Goal: Task Accomplishment & Management: Use online tool/utility

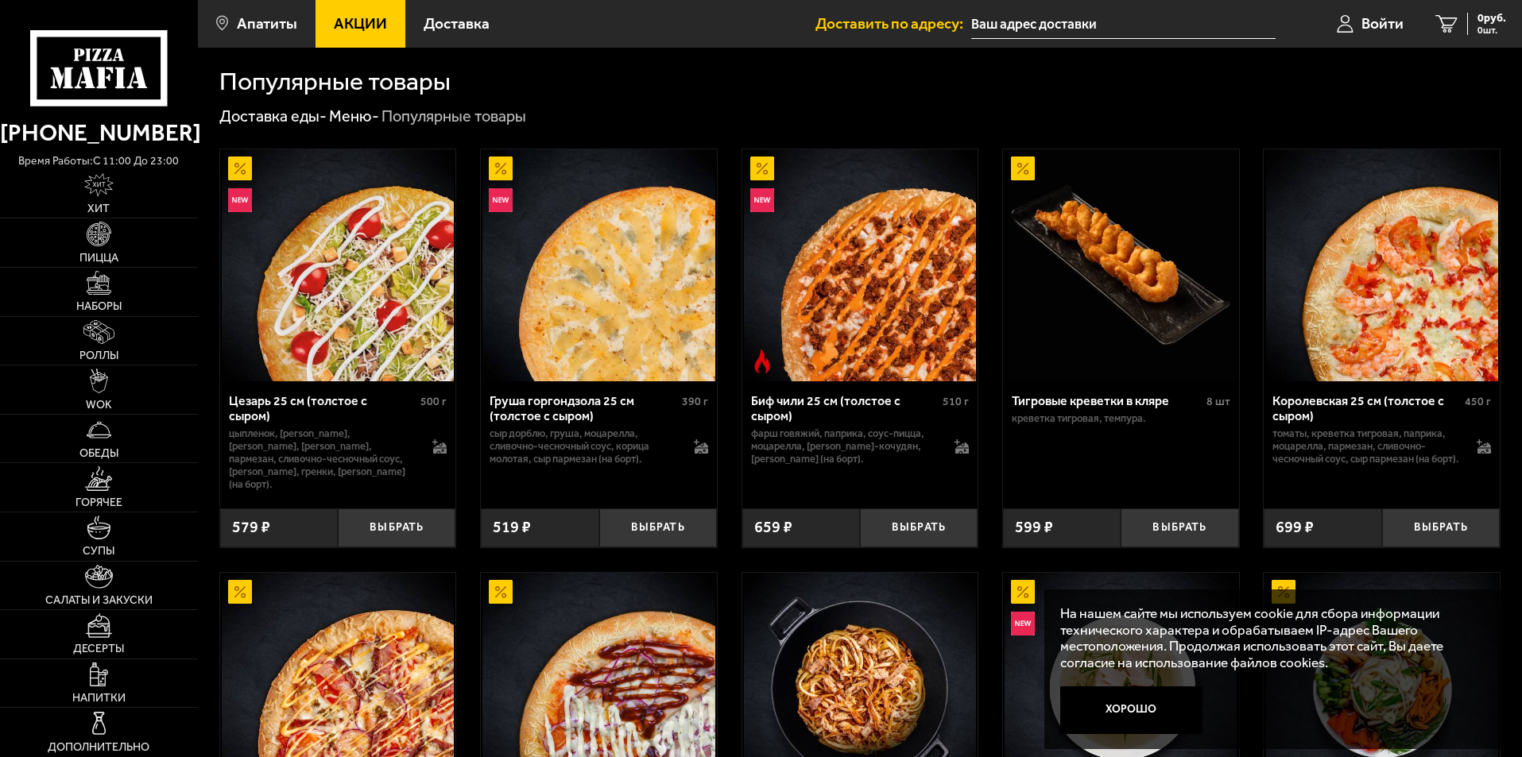
click at [896, 21] on span "Доставить по адресу:" at bounding box center [893, 23] width 156 height 15
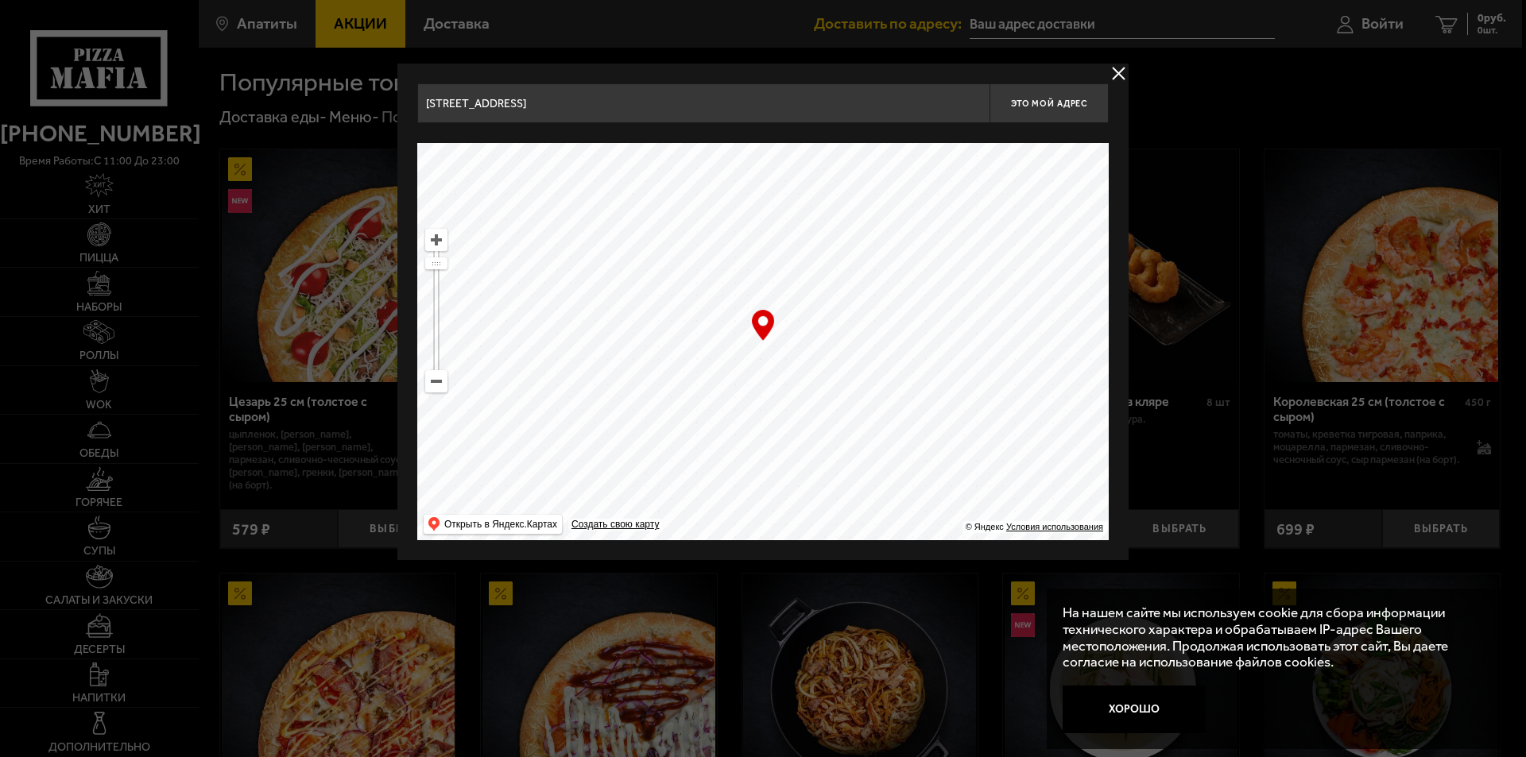
drag, startPoint x: 801, startPoint y: 336, endPoint x: 838, endPoint y: 392, distance: 66.6
click at [838, 392] on ymaps at bounding box center [762, 341] width 691 height 397
drag, startPoint x: 964, startPoint y: 241, endPoint x: 861, endPoint y: 225, distance: 103.7
click at [917, 269] on ymaps at bounding box center [762, 341] width 691 height 397
type input "[STREET_ADDRESS]"
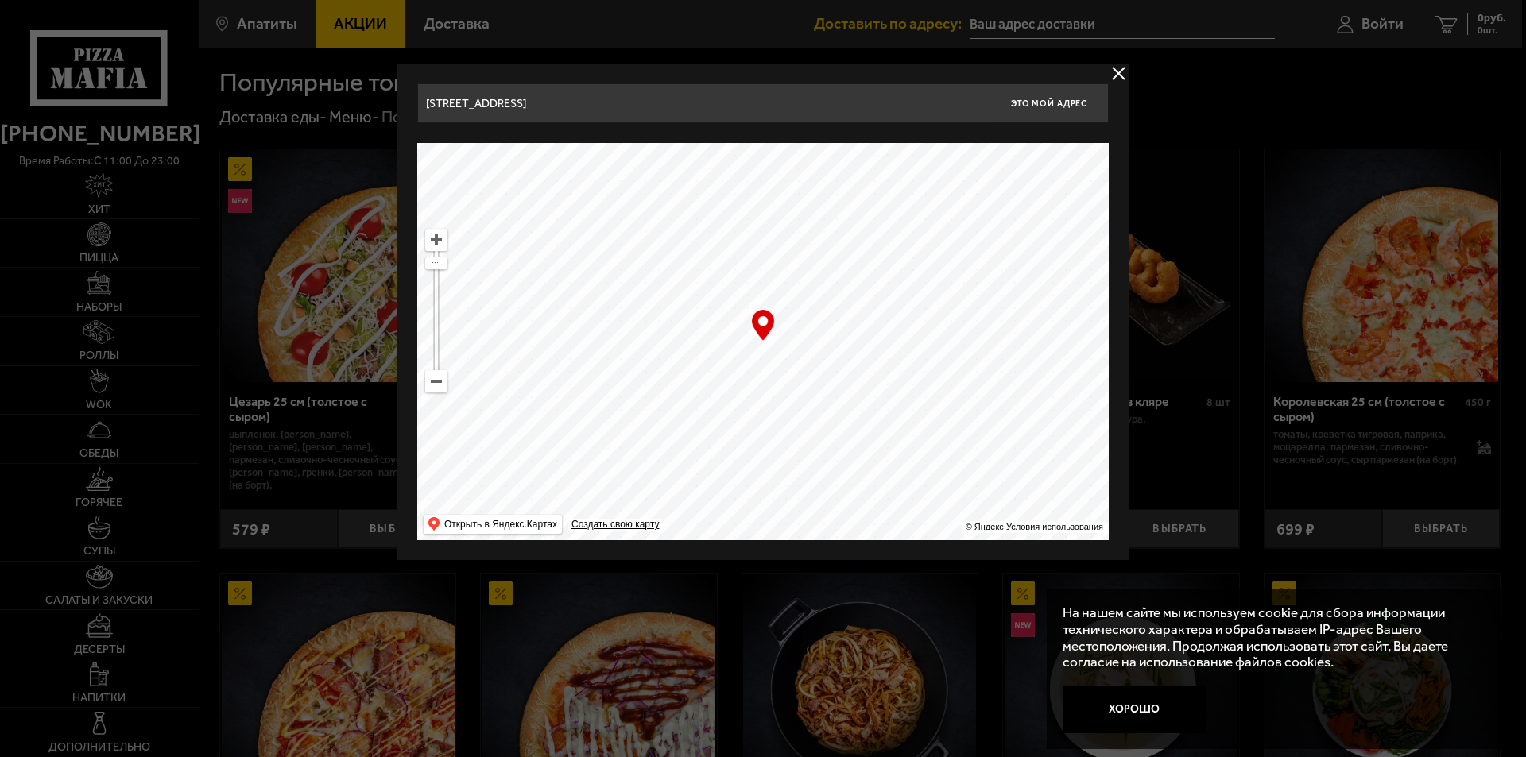
click at [672, 110] on input "[STREET_ADDRESS]" at bounding box center [703, 103] width 572 height 40
drag, startPoint x: 672, startPoint y: 110, endPoint x: 411, endPoint y: 106, distance: 261.5
click at [411, 106] on div "[STREET_ADDRESS] Это мой адрес Найдите адрес перетащив карту … © Яндекс Условия…" at bounding box center [762, 312] width 731 height 497
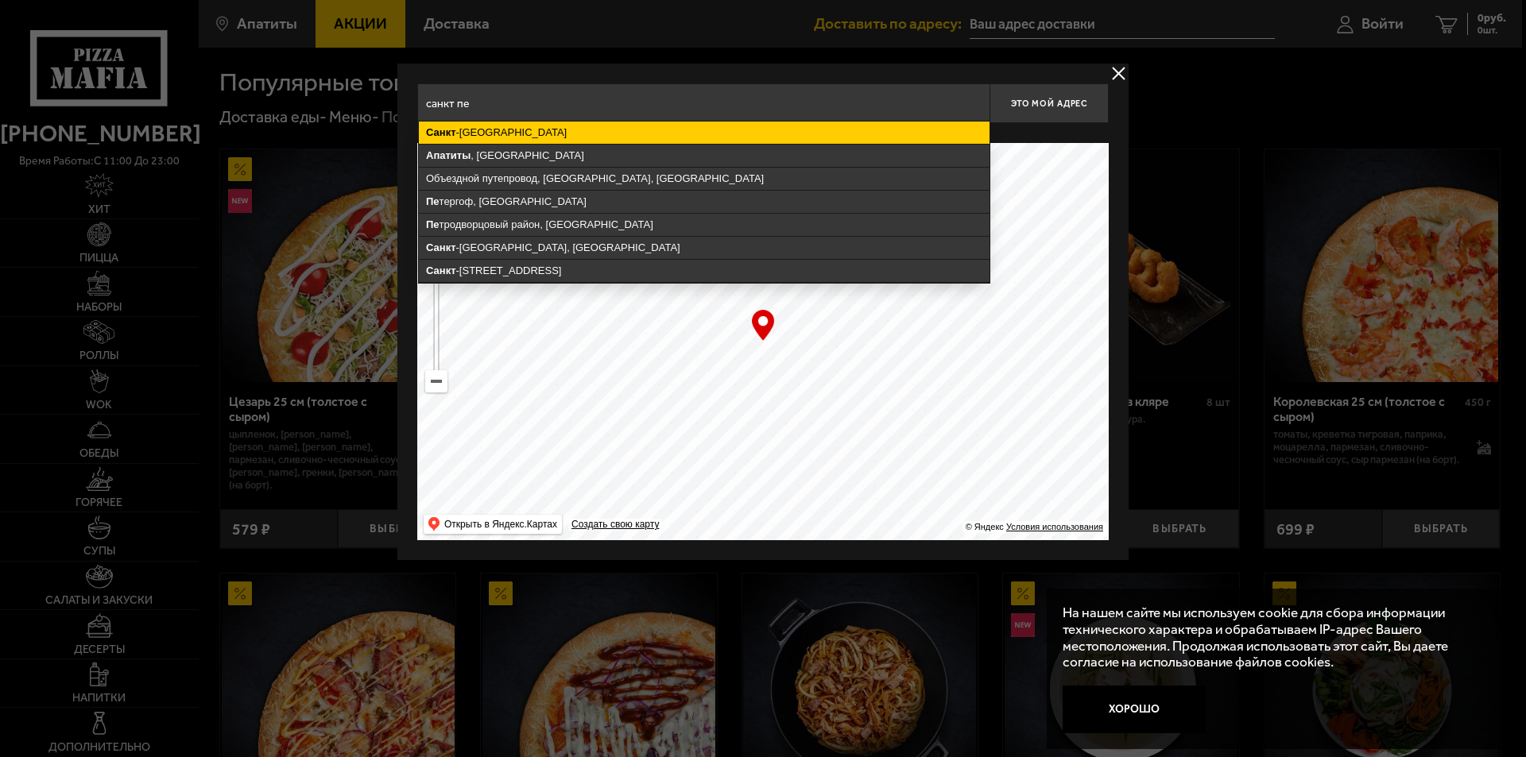
click at [499, 132] on ymaps "[GEOGRAPHIC_DATA]" at bounding box center [704, 133] width 571 height 22
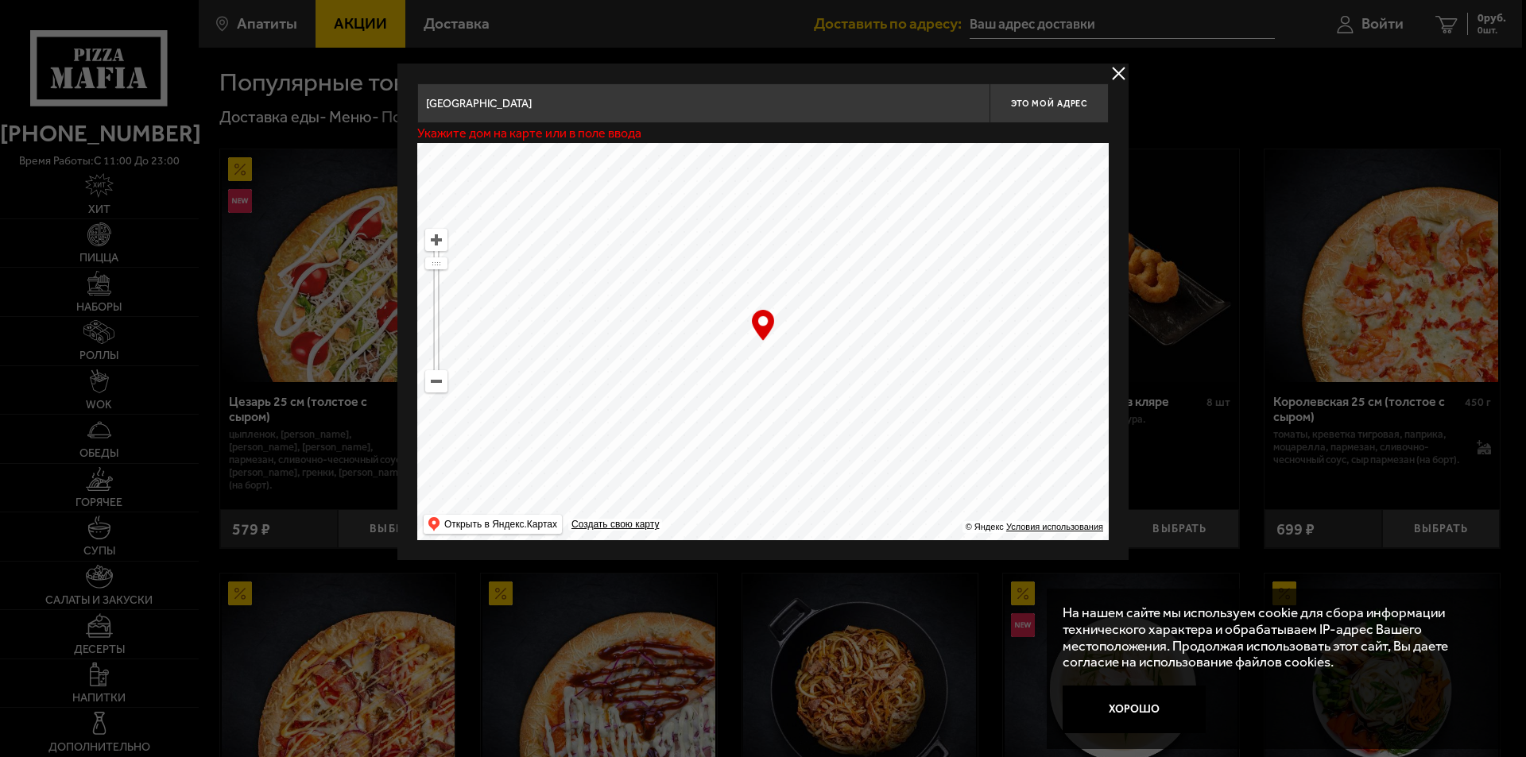
click at [706, 113] on input "[GEOGRAPHIC_DATA]" at bounding box center [703, 103] width 572 height 40
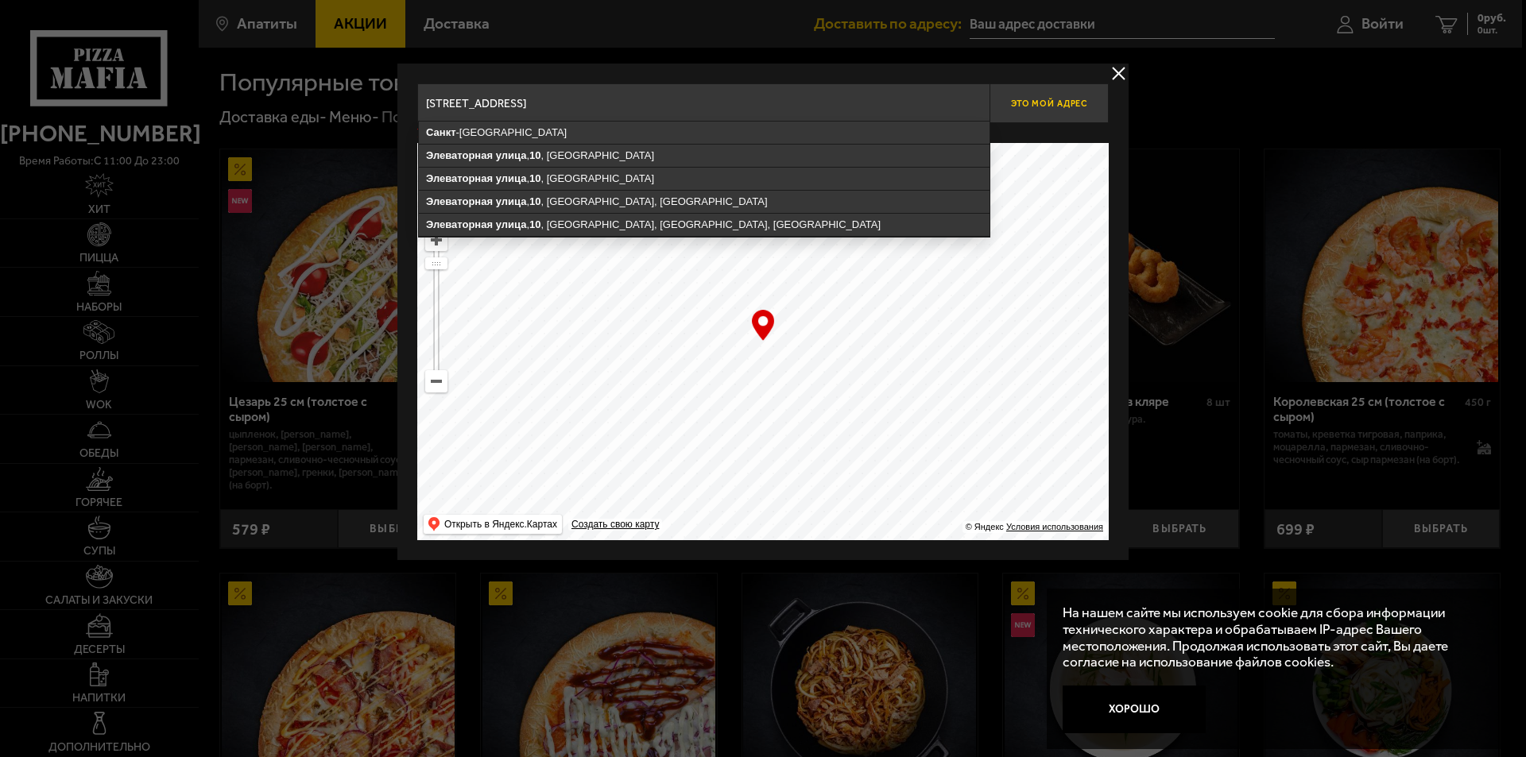
type input "[STREET_ADDRESS]"
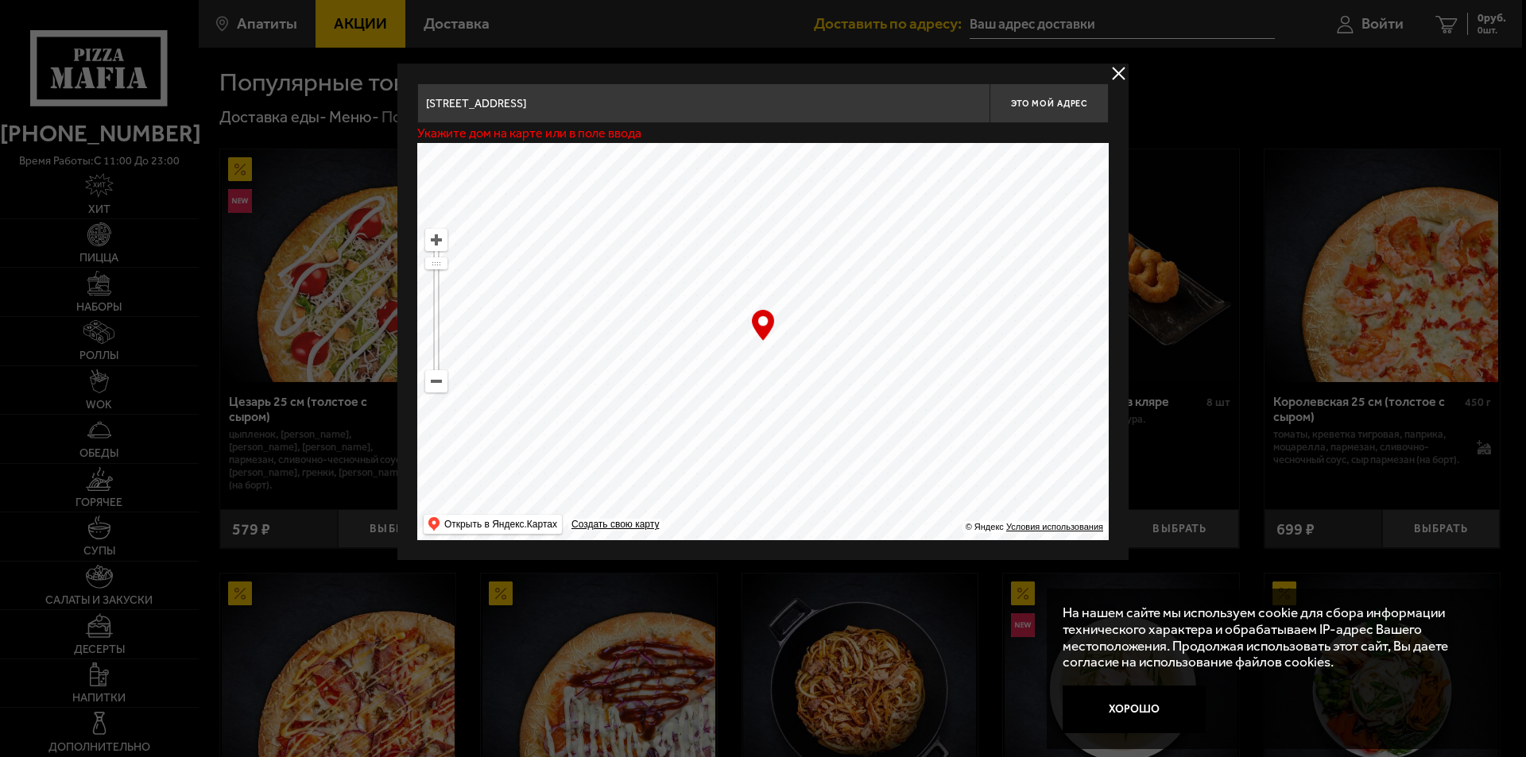
click at [1117, 77] on button "delivery type" at bounding box center [1119, 74] width 20 height 20
